Goal: Navigation & Orientation: Find specific page/section

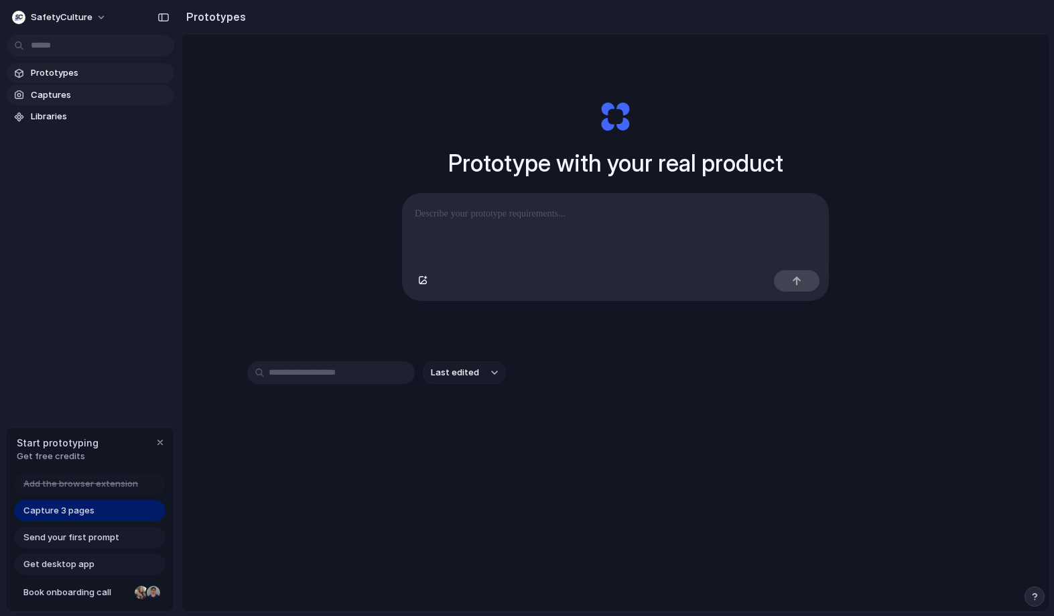
click at [62, 92] on span "Captures" at bounding box center [100, 94] width 138 height 13
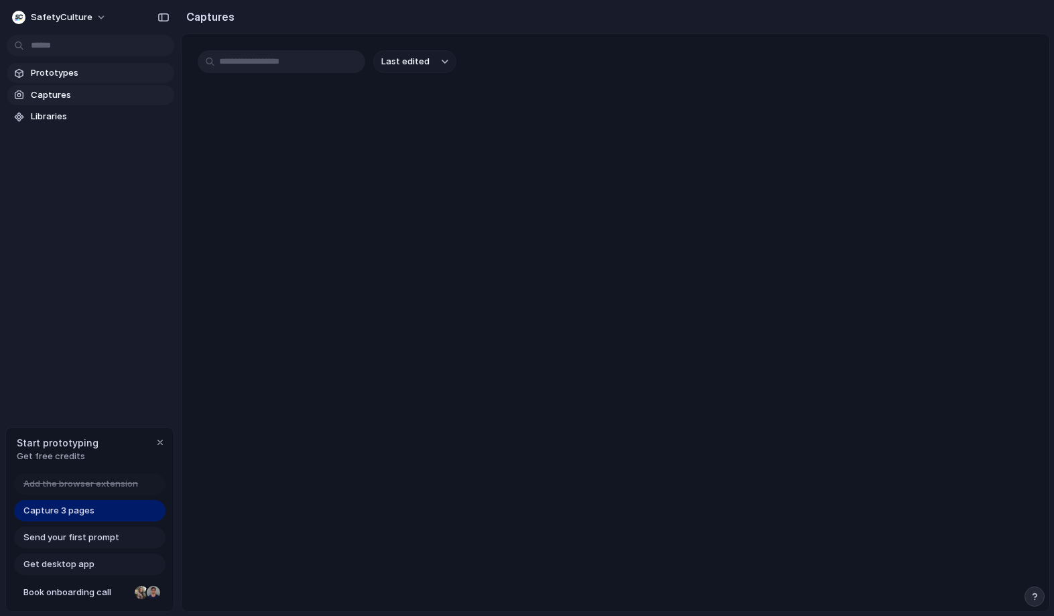
click at [59, 75] on span "Prototypes" at bounding box center [100, 72] width 138 height 13
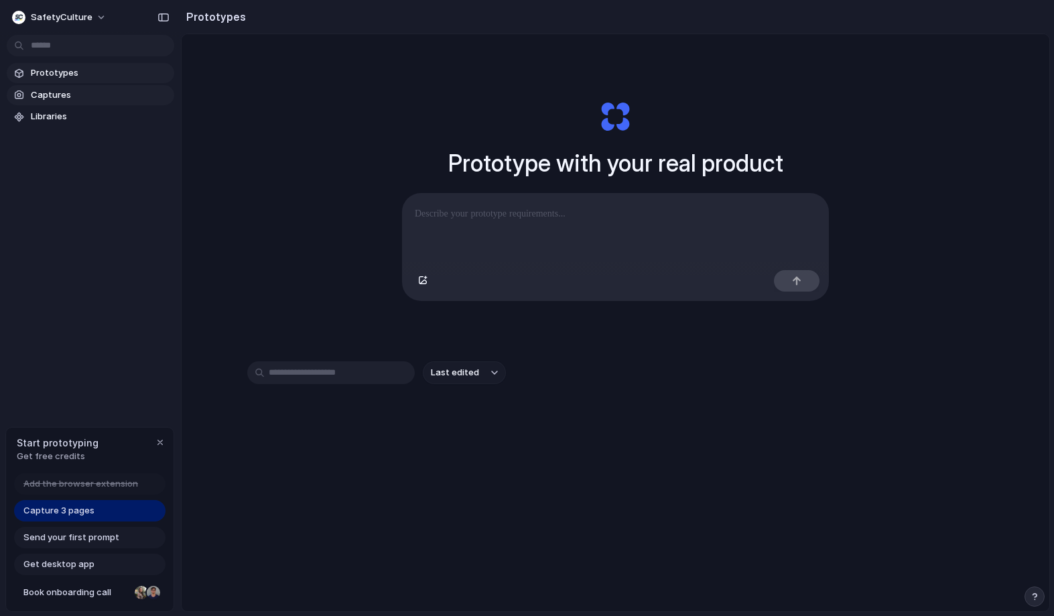
click at [51, 100] on span "Captures" at bounding box center [100, 94] width 138 height 13
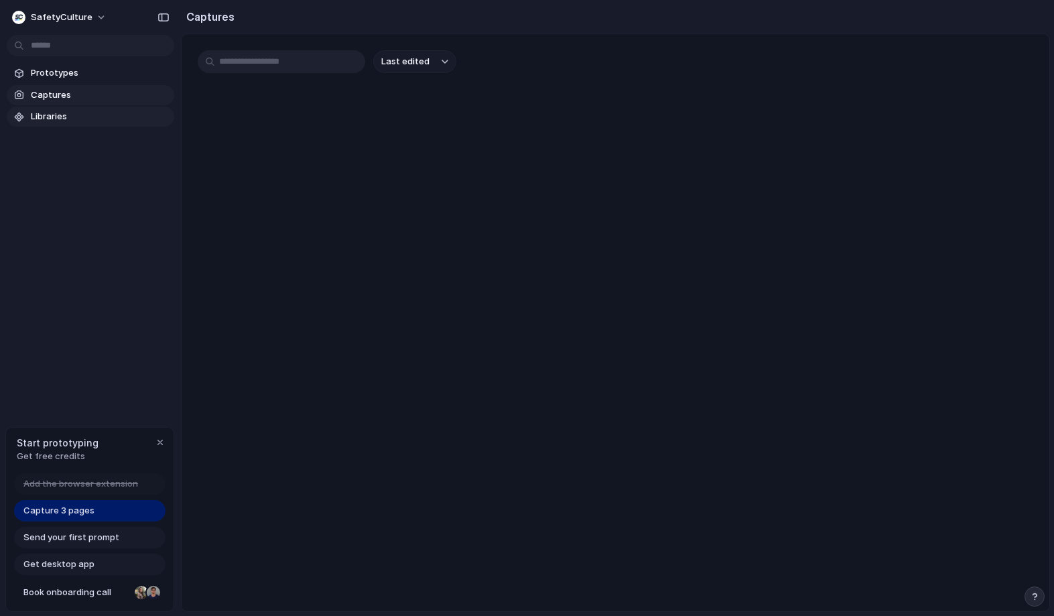
click at [46, 119] on span "Libraries" at bounding box center [100, 116] width 138 height 13
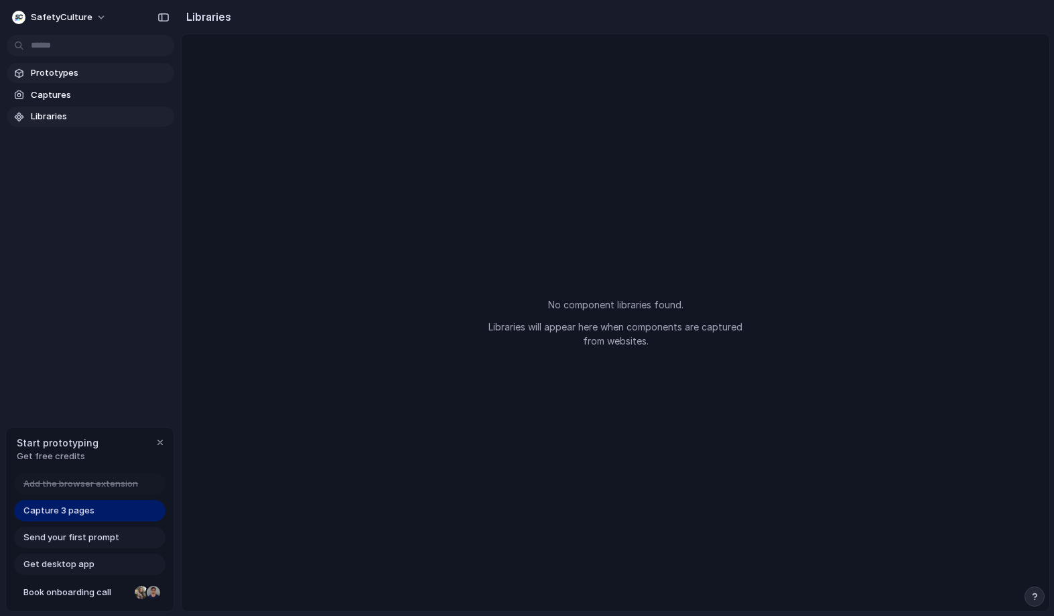
click at [54, 76] on span "Prototypes" at bounding box center [100, 72] width 138 height 13
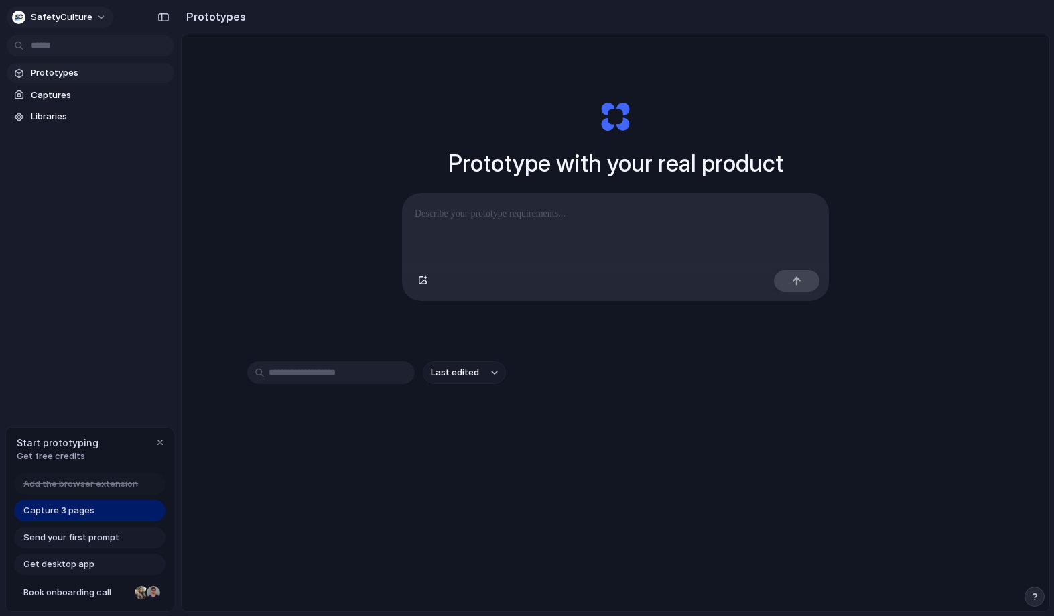
click at [91, 21] on button "SafetyCulture" at bounding box center [60, 17] width 106 height 21
click at [67, 151] on div "Settings Invite members Change theme Sign out" at bounding box center [527, 308] width 1054 height 616
click at [81, 235] on div "Prototypes Captures Libraries" at bounding box center [90, 151] width 181 height 302
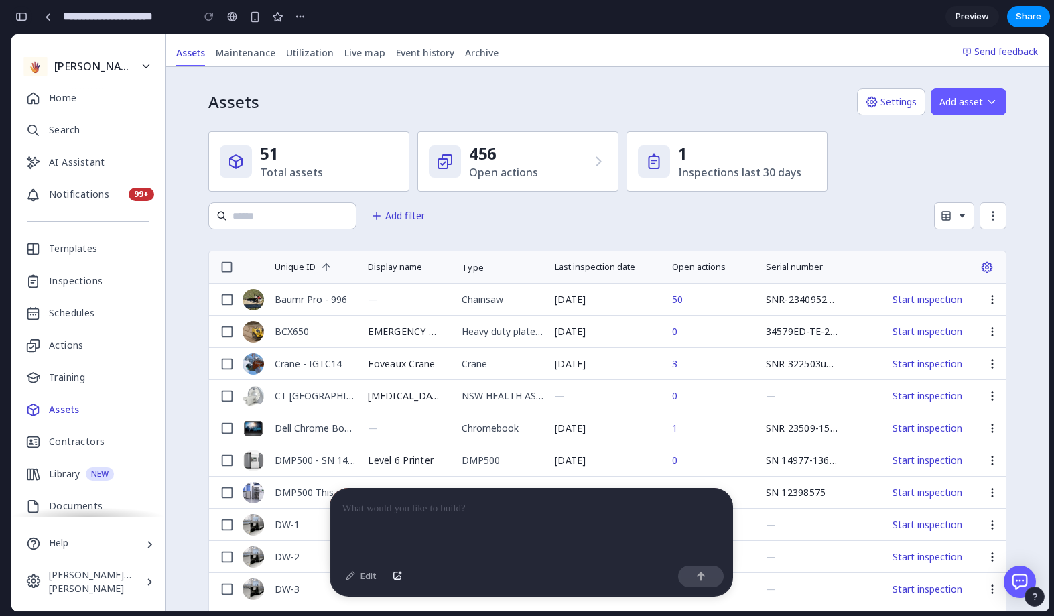
click at [25, 15] on div "button" at bounding box center [21, 16] width 12 height 9
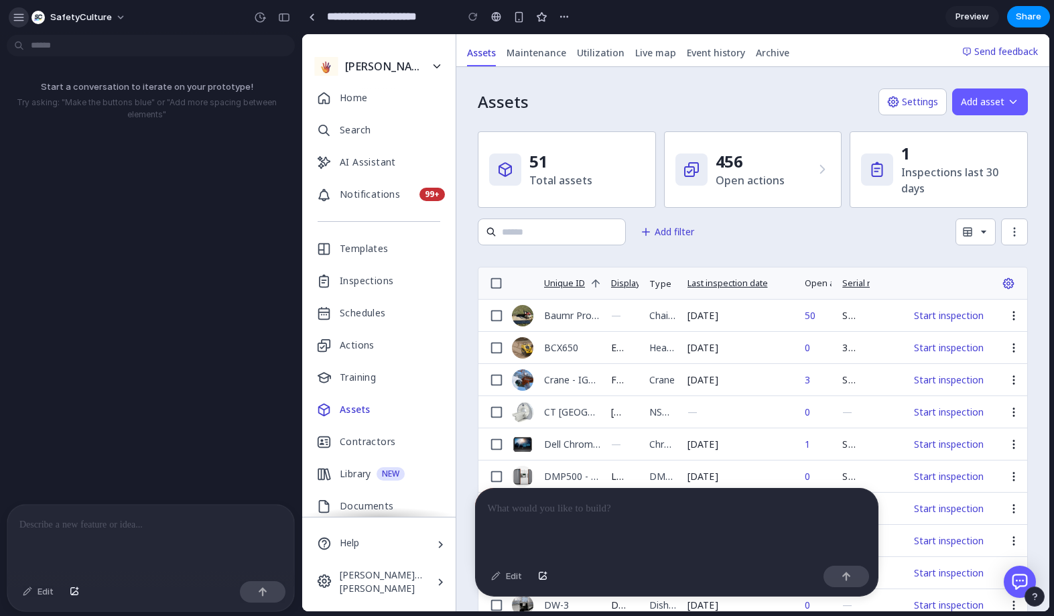
click at [25, 17] on button "button" at bounding box center [19, 17] width 20 height 20
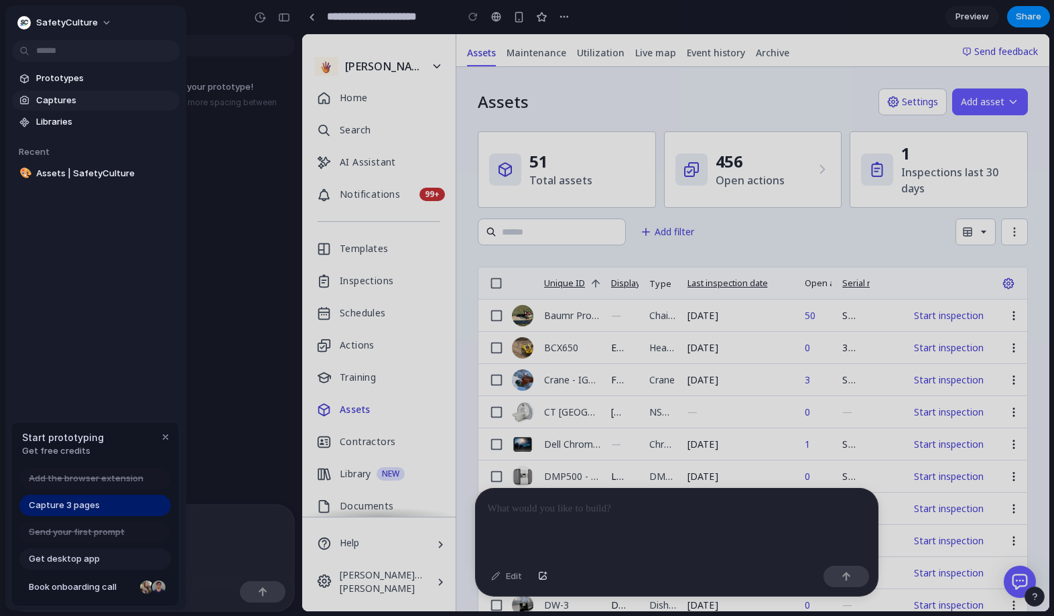
click at [63, 97] on span "Captures" at bounding box center [105, 100] width 138 height 13
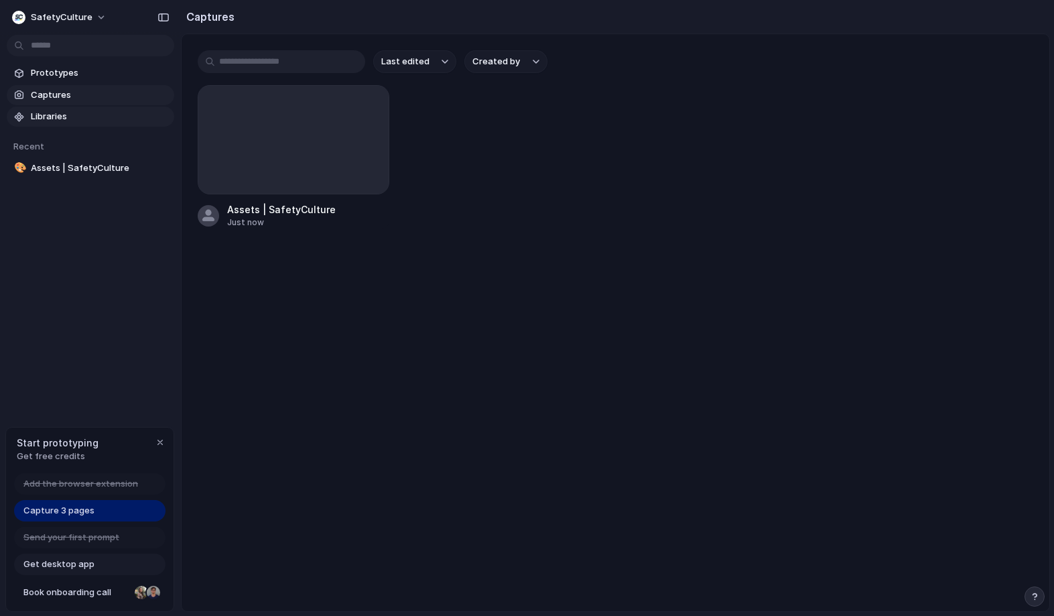
click at [62, 109] on link "Libraries" at bounding box center [90, 116] width 167 height 20
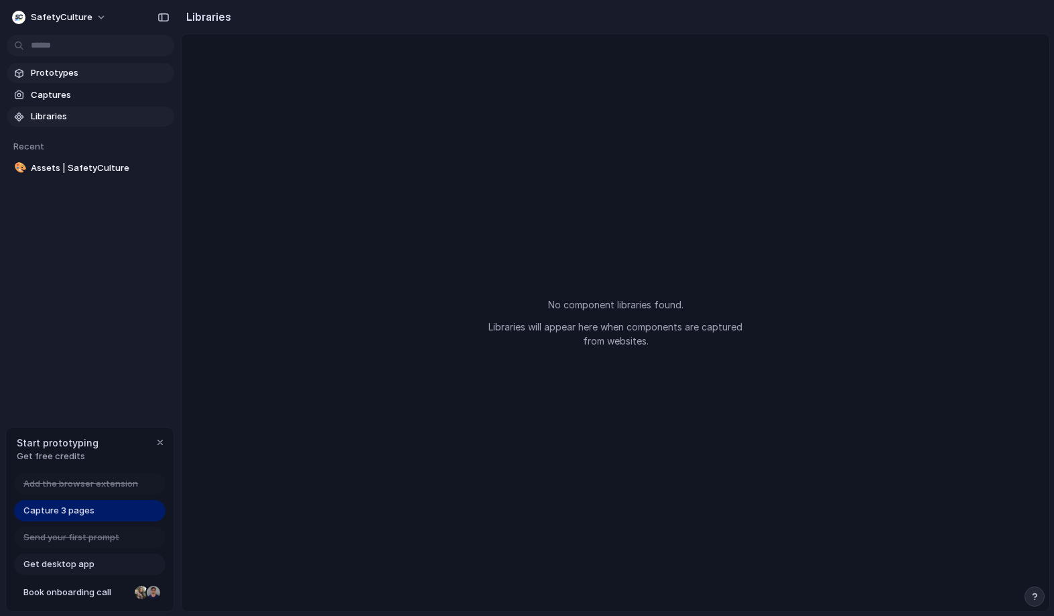
click at [55, 70] on span "Prototypes" at bounding box center [100, 72] width 138 height 13
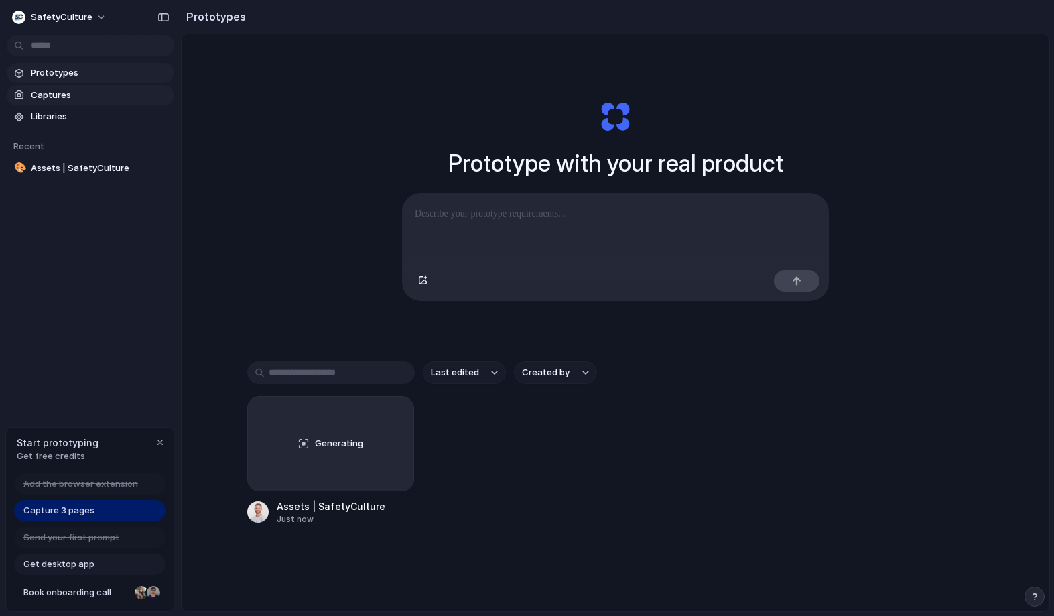
click at [49, 99] on span "Captures" at bounding box center [100, 94] width 138 height 13
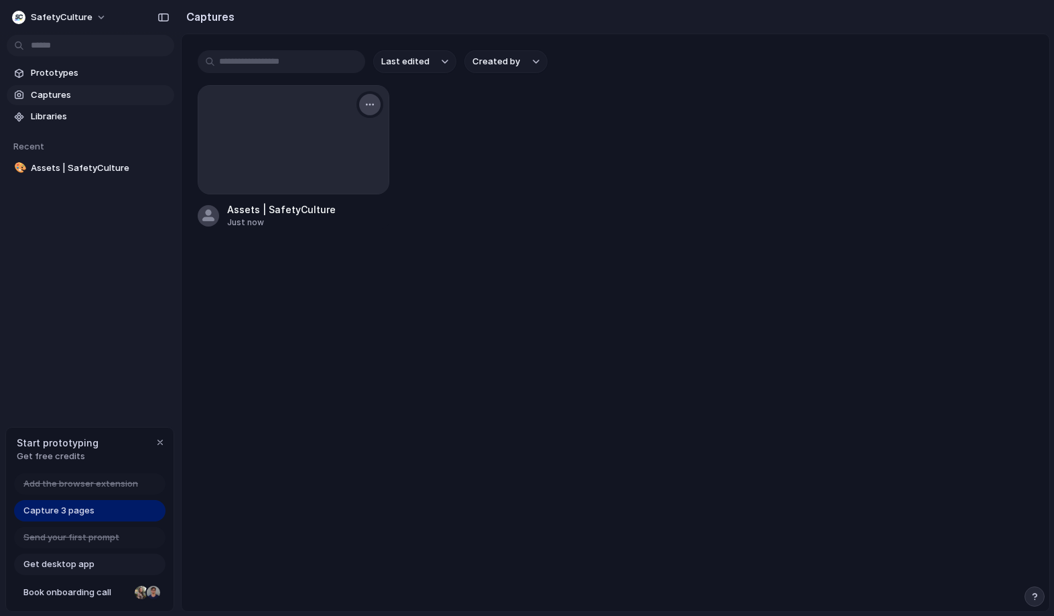
click at [370, 106] on div "button" at bounding box center [369, 104] width 11 height 11
click at [80, 267] on div "Create prototype Copy link Open original page Delete" at bounding box center [527, 308] width 1054 height 616
click at [74, 93] on span "Captures" at bounding box center [100, 94] width 138 height 13
click at [55, 71] on span "Prototypes" at bounding box center [100, 72] width 138 height 13
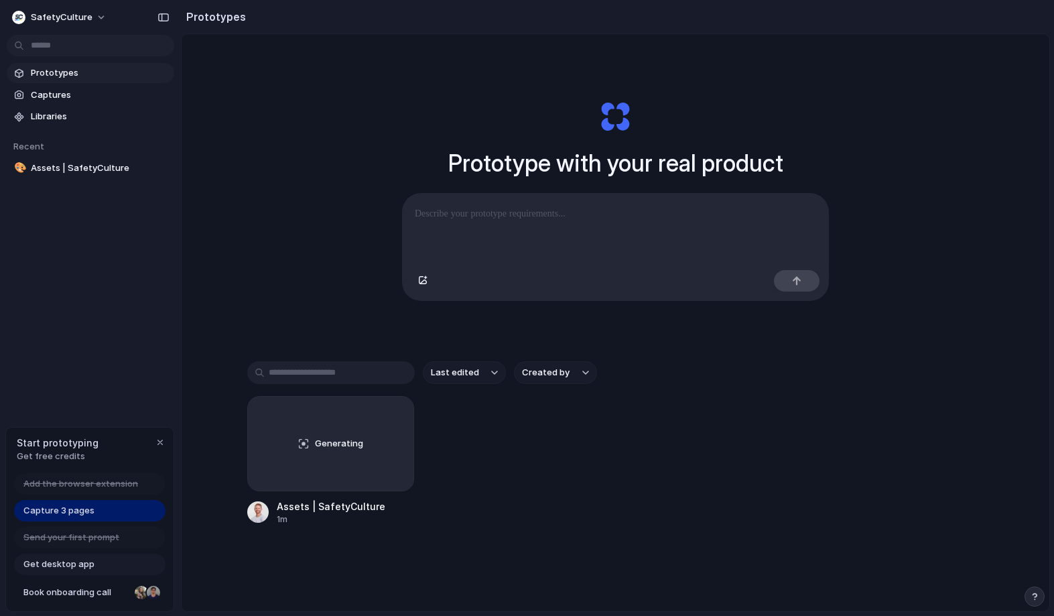
click at [54, 71] on span "Prototypes" at bounding box center [100, 72] width 138 height 13
click at [48, 116] on span "Libraries" at bounding box center [100, 116] width 138 height 13
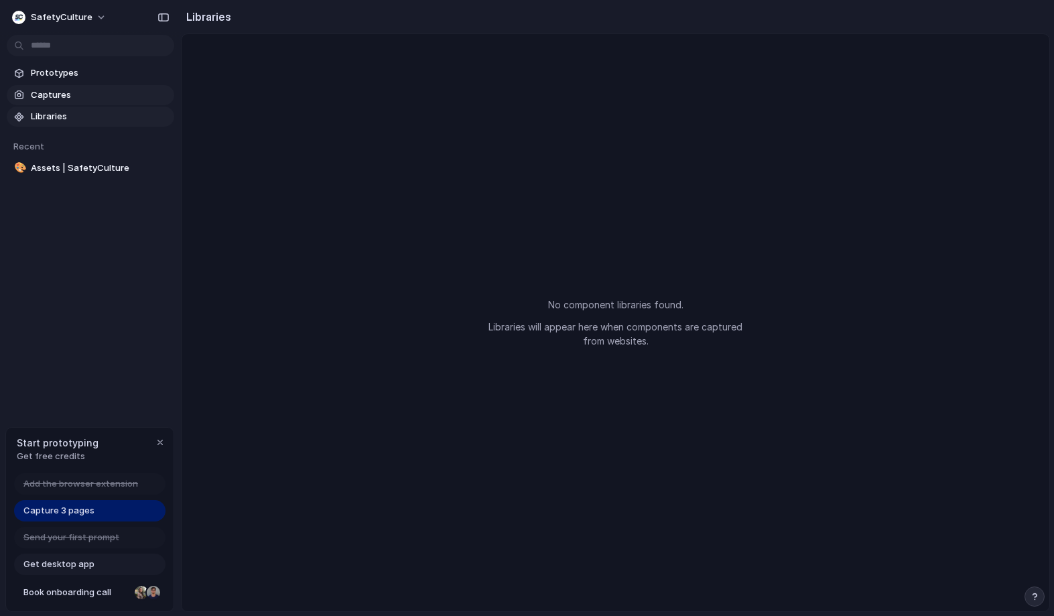
click at [49, 92] on span "Captures" at bounding box center [100, 94] width 138 height 13
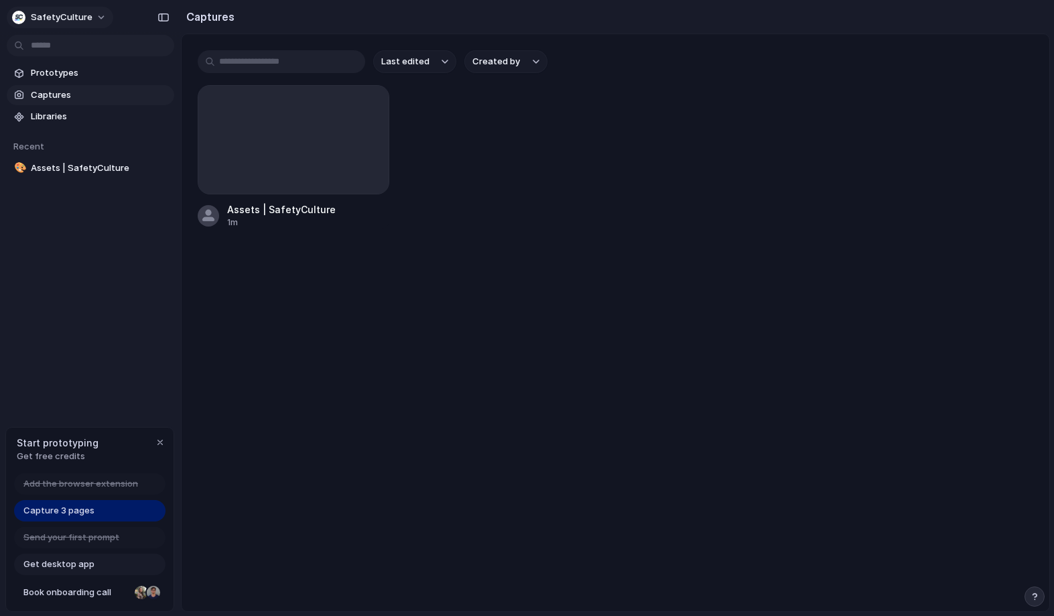
click at [86, 13] on span "SafetyCulture" at bounding box center [62, 17] width 62 height 13
click at [63, 248] on div "Settings Invite members Change theme Sign out" at bounding box center [527, 308] width 1054 height 616
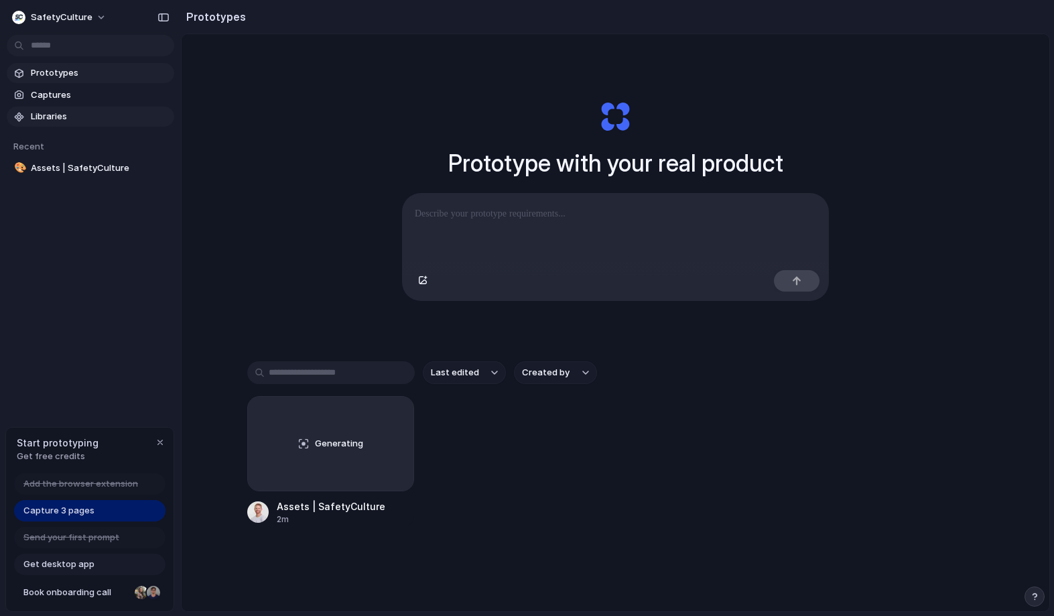
click at [62, 114] on span "Libraries" at bounding box center [100, 116] width 138 height 13
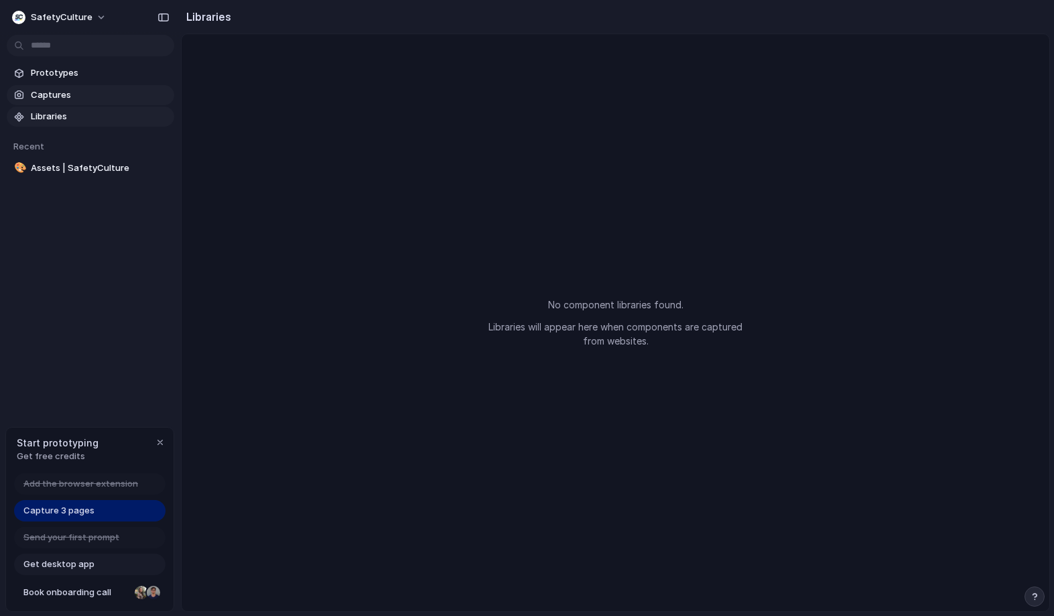
click at [60, 94] on span "Captures" at bounding box center [100, 94] width 138 height 13
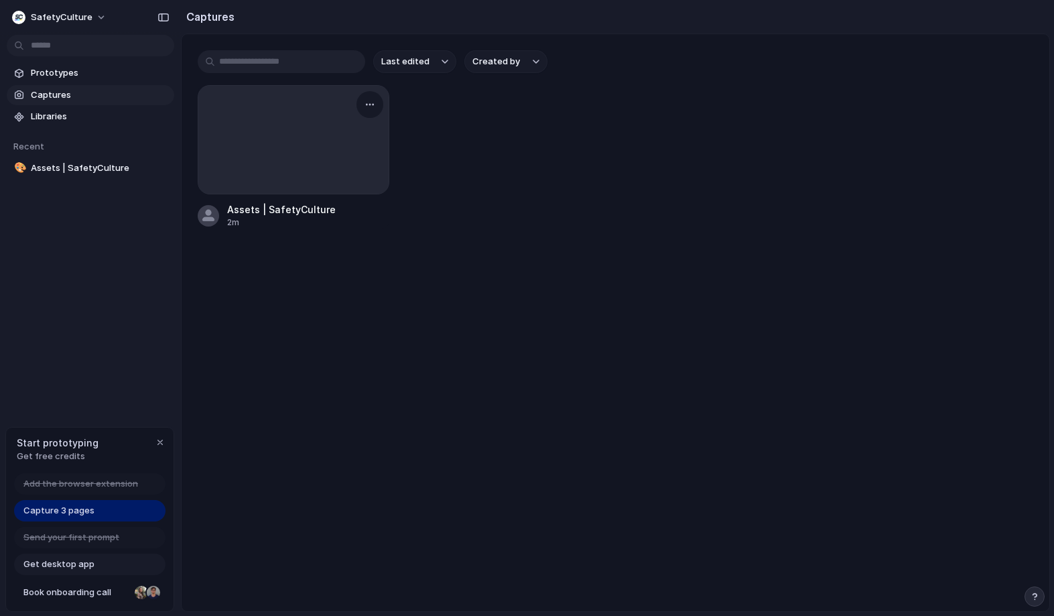
click at [279, 167] on div at bounding box center [293, 140] width 190 height 108
click at [282, 132] on div at bounding box center [293, 140] width 190 height 108
click at [340, 133] on div at bounding box center [293, 140] width 190 height 108
click at [372, 100] on div "button" at bounding box center [369, 104] width 11 height 11
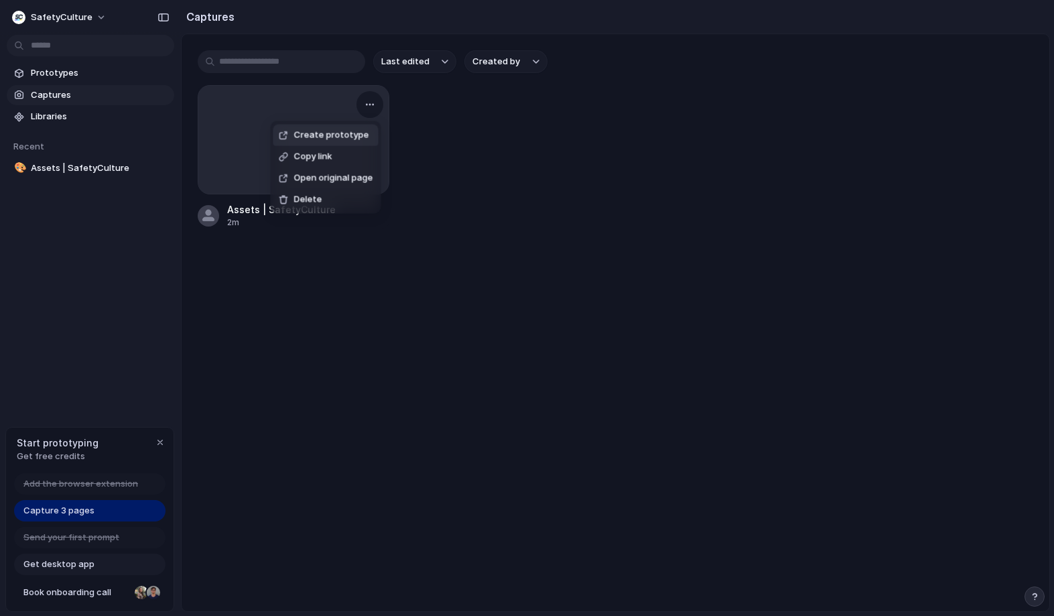
click at [305, 109] on div "Create prototype Copy link Open original page Delete" at bounding box center [527, 308] width 1054 height 616
click at [62, 68] on span "Prototypes" at bounding box center [100, 72] width 138 height 13
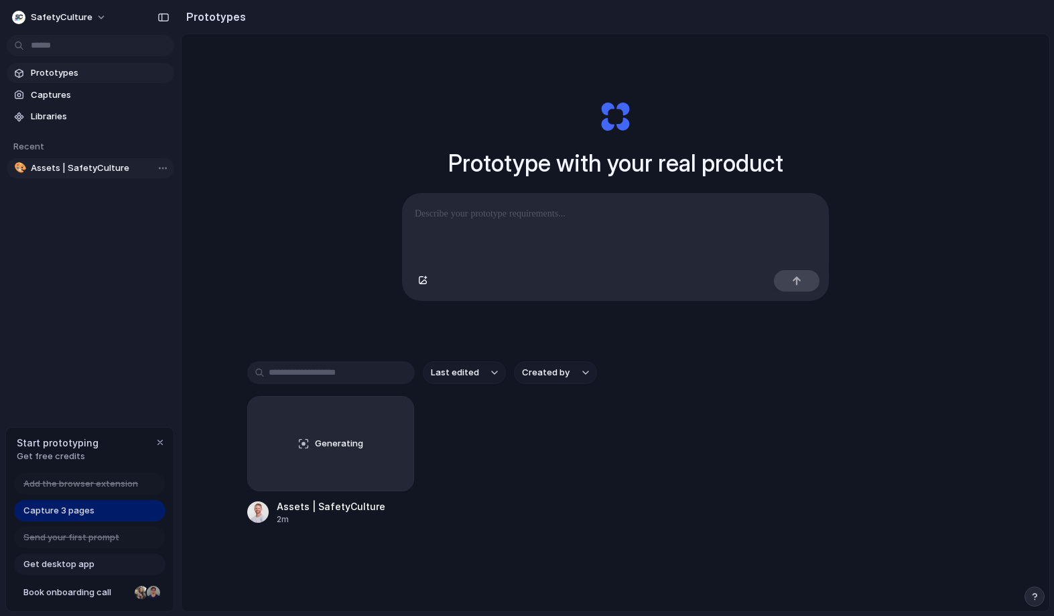
click at [62, 163] on span "Assets | SafetyCulture" at bounding box center [100, 167] width 138 height 13
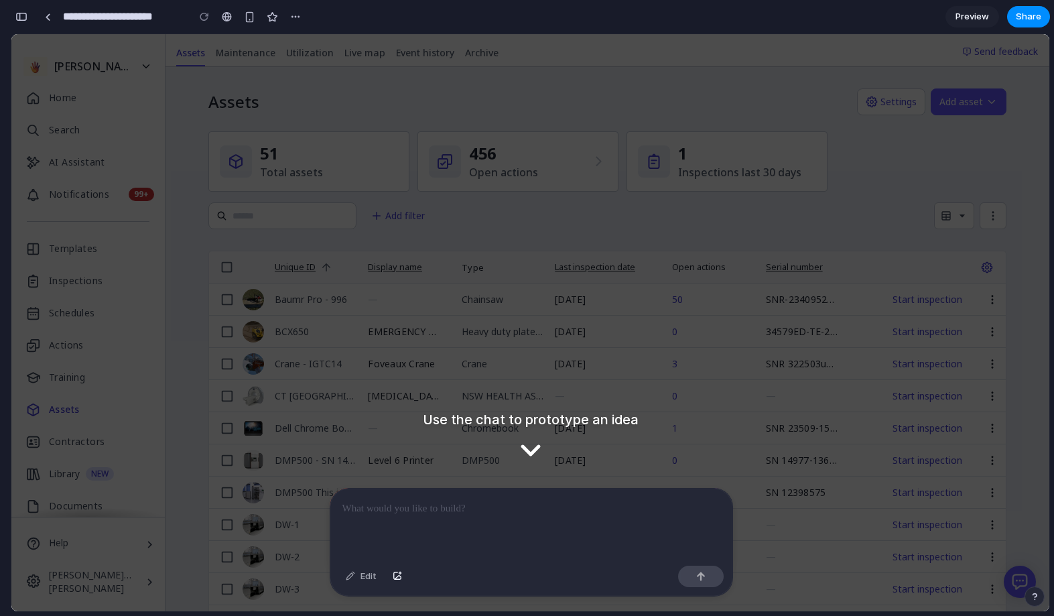
click at [852, 214] on div "Add filter" at bounding box center [607, 215] width 798 height 27
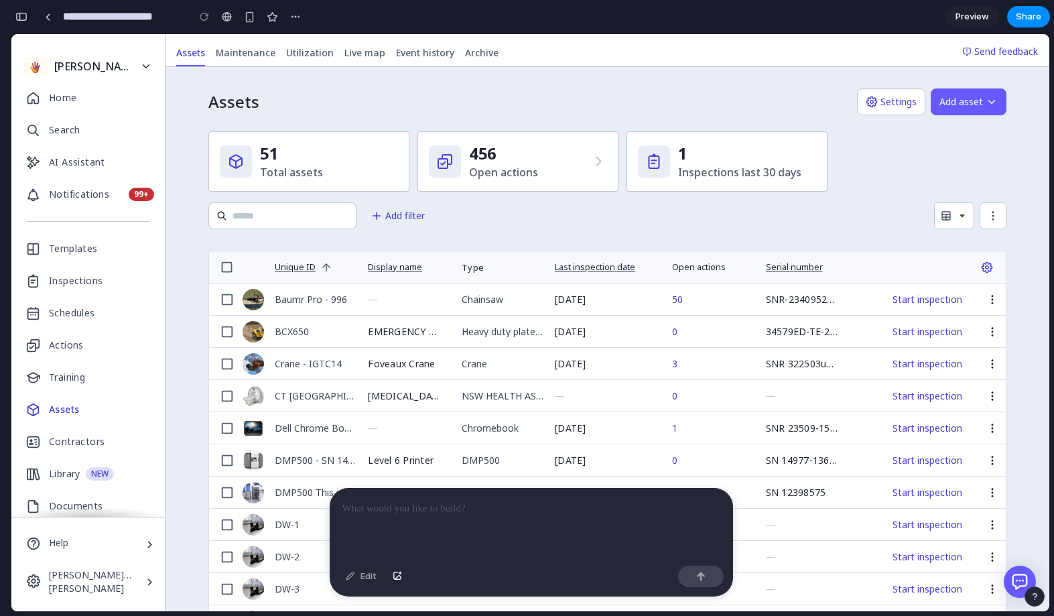
click at [84, 574] on span "[PERSON_NAME] Assets - Demo Account" at bounding box center [92, 574] width 87 height 13
